Goal: Task Accomplishment & Management: Use online tool/utility

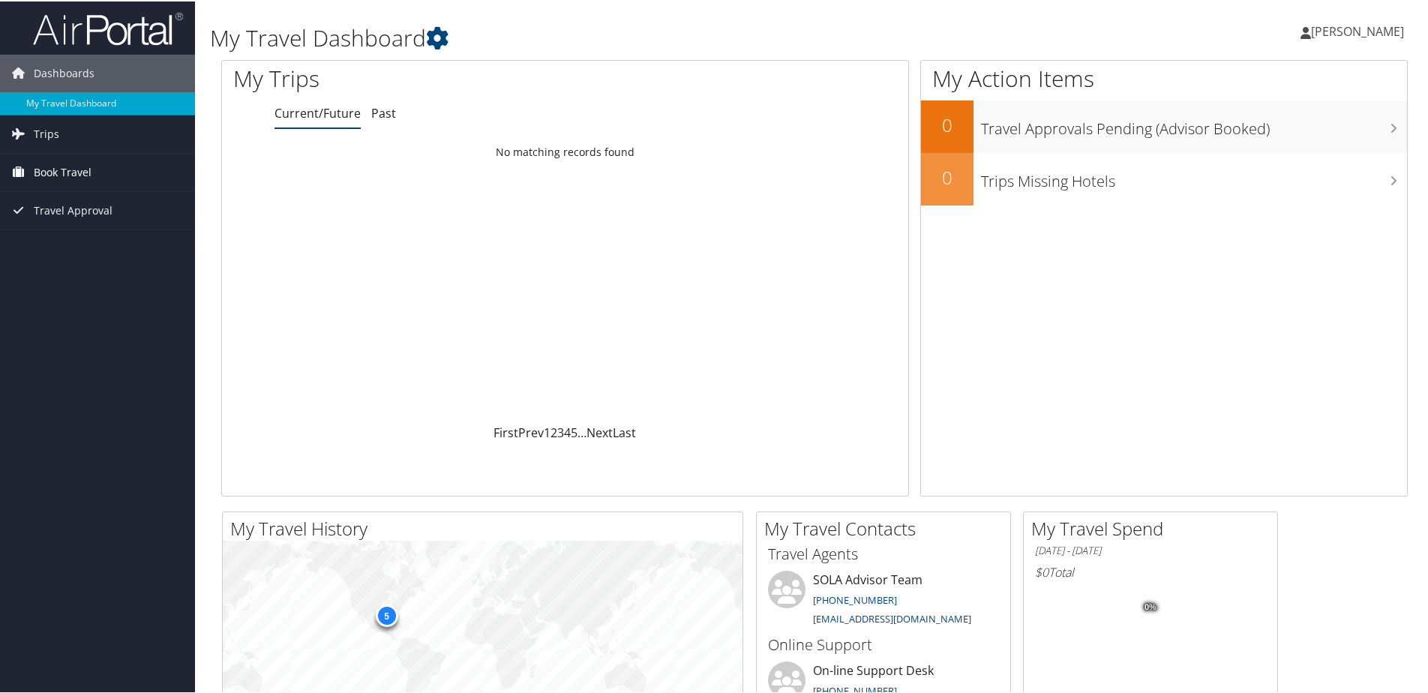
drag, startPoint x: 0, startPoint y: 0, endPoint x: 67, endPoint y: 166, distance: 179.3
click at [67, 166] on span "Book Travel" at bounding box center [63, 170] width 58 height 37
click at [51, 130] on span "Trips" at bounding box center [46, 132] width 25 height 37
click at [62, 235] on span "Book Travel" at bounding box center [63, 238] width 58 height 37
click at [85, 234] on span "Book Travel" at bounding box center [63, 238] width 58 height 37
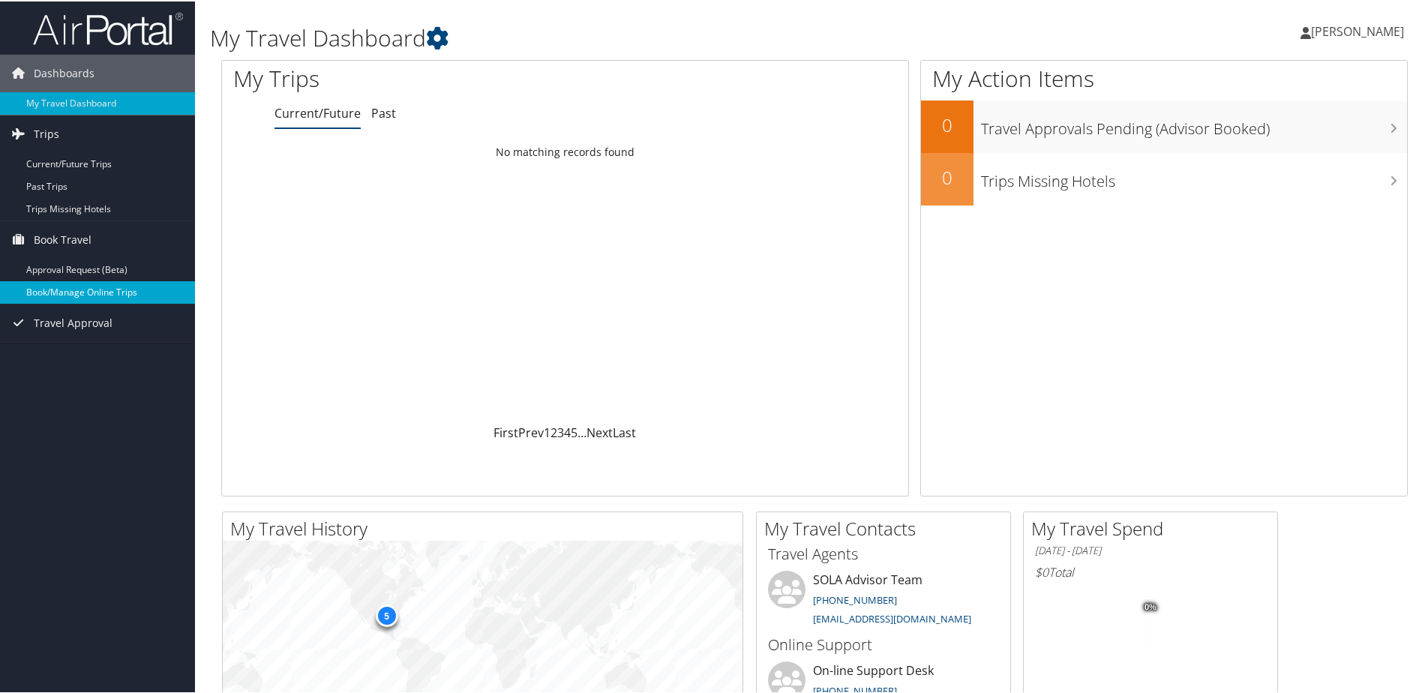
click at [119, 291] on link "Book/Manage Online Trips" at bounding box center [97, 291] width 195 height 22
